Goal: Task Accomplishment & Management: Manage account settings

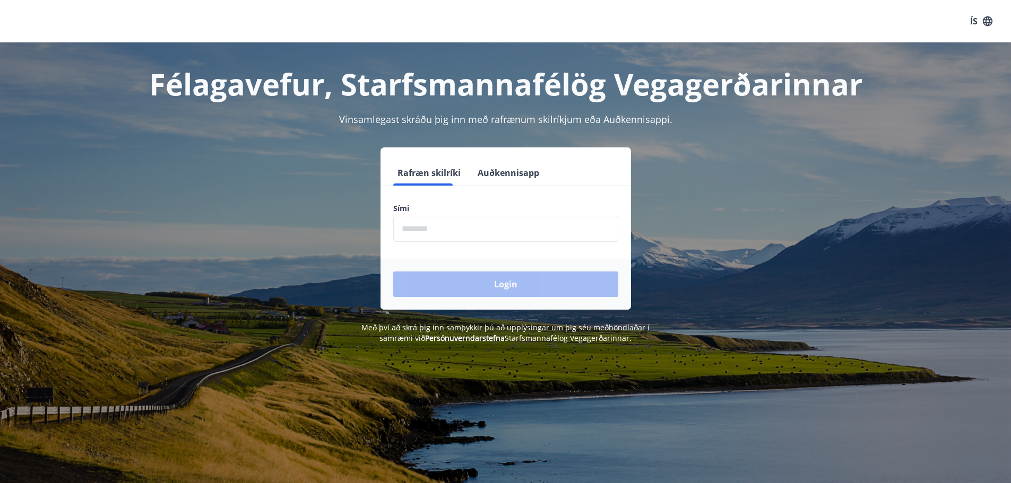
click at [432, 225] on input "phone" at bounding box center [505, 229] width 225 height 26
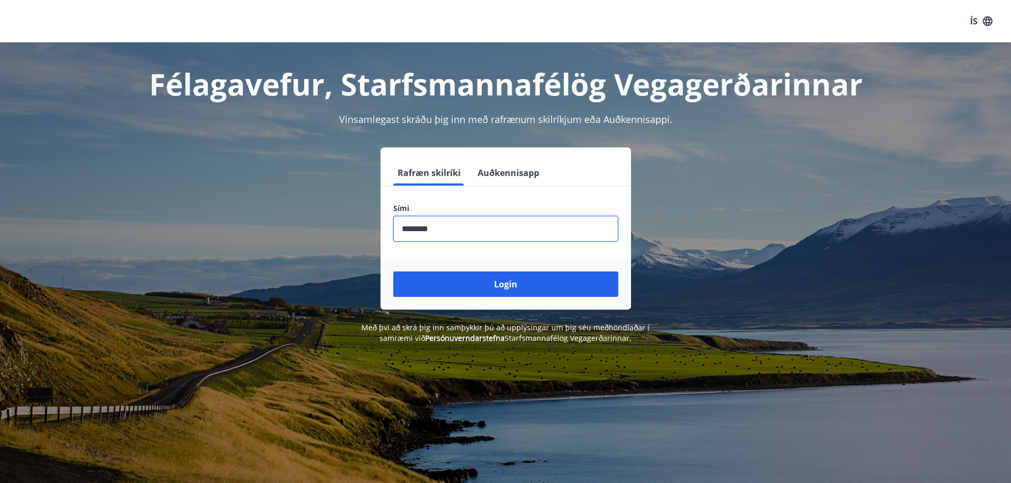
type input "********"
click at [393, 272] on button "Login" at bounding box center [505, 284] width 225 height 25
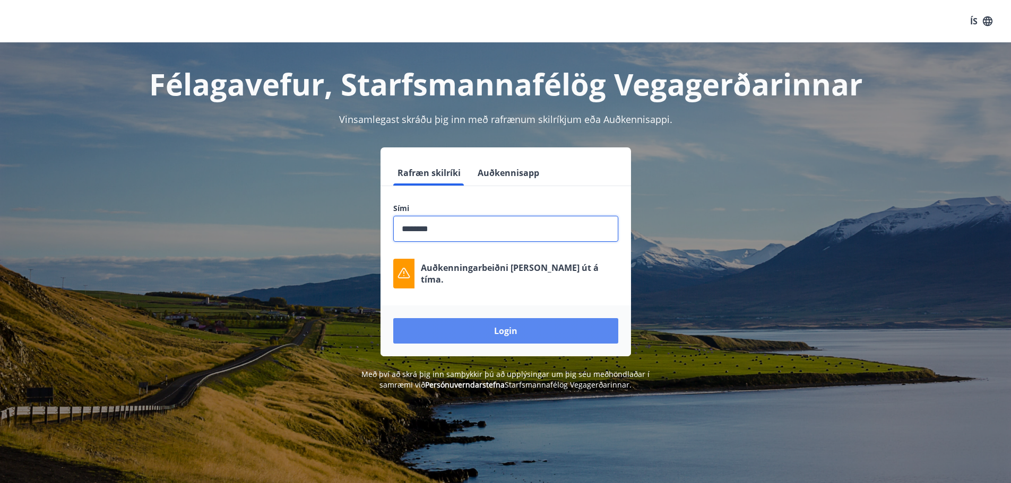
click at [523, 341] on button "Login" at bounding box center [505, 330] width 225 height 25
